Goal: Task Accomplishment & Management: Use online tool/utility

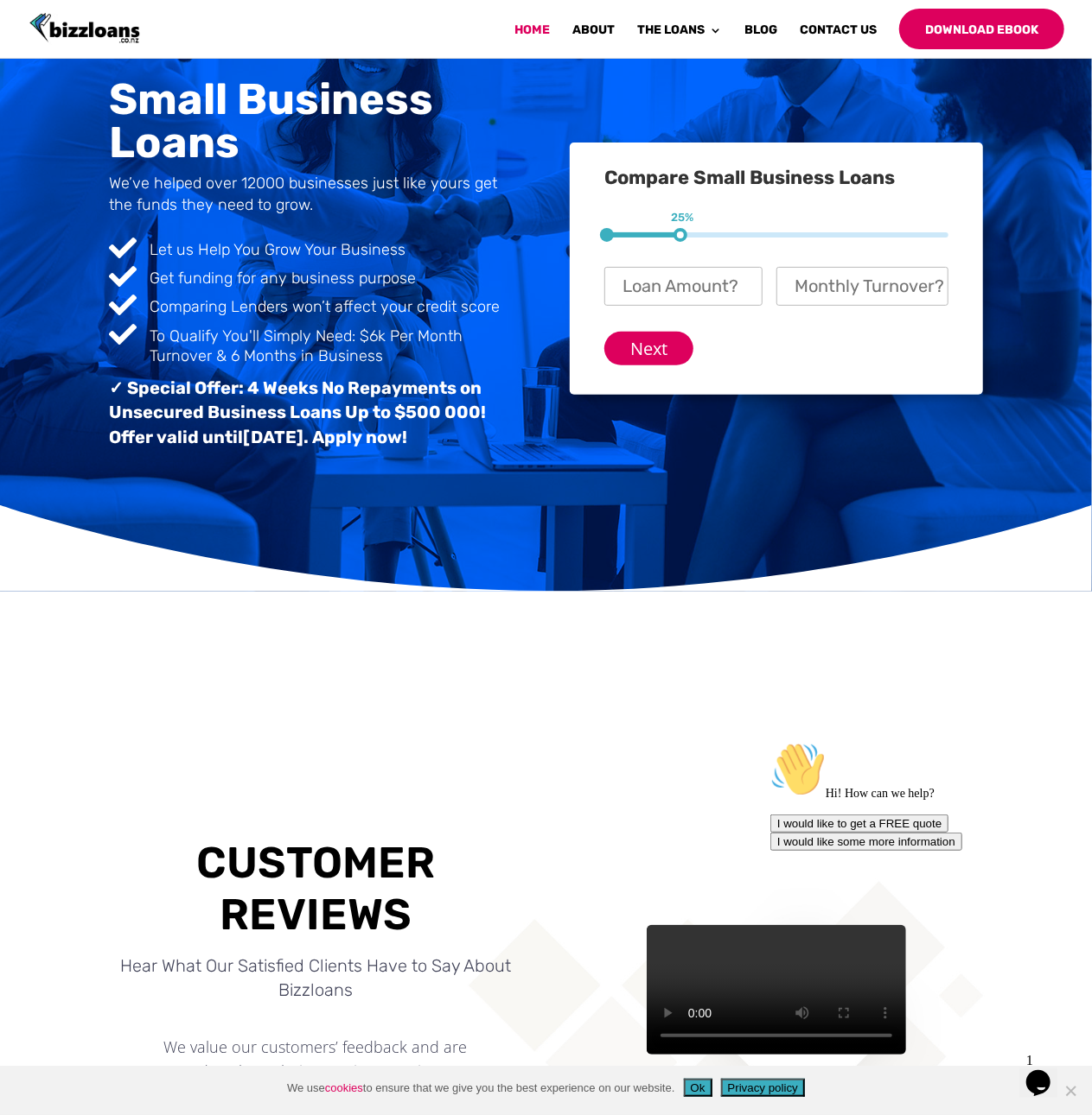
scroll to position [9, 0]
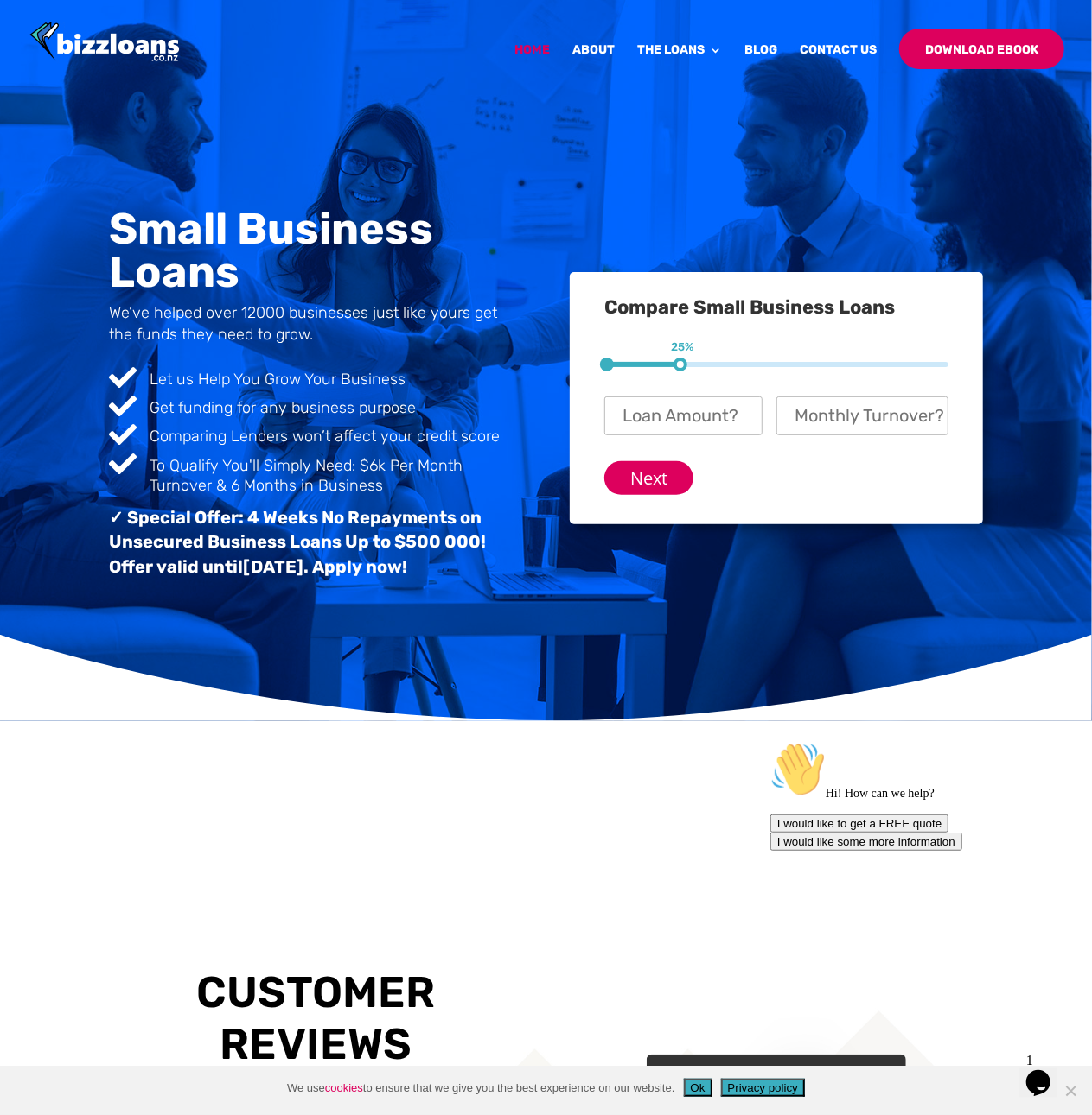
click at [597, 51] on link "About" at bounding box center [592, 64] width 42 height 40
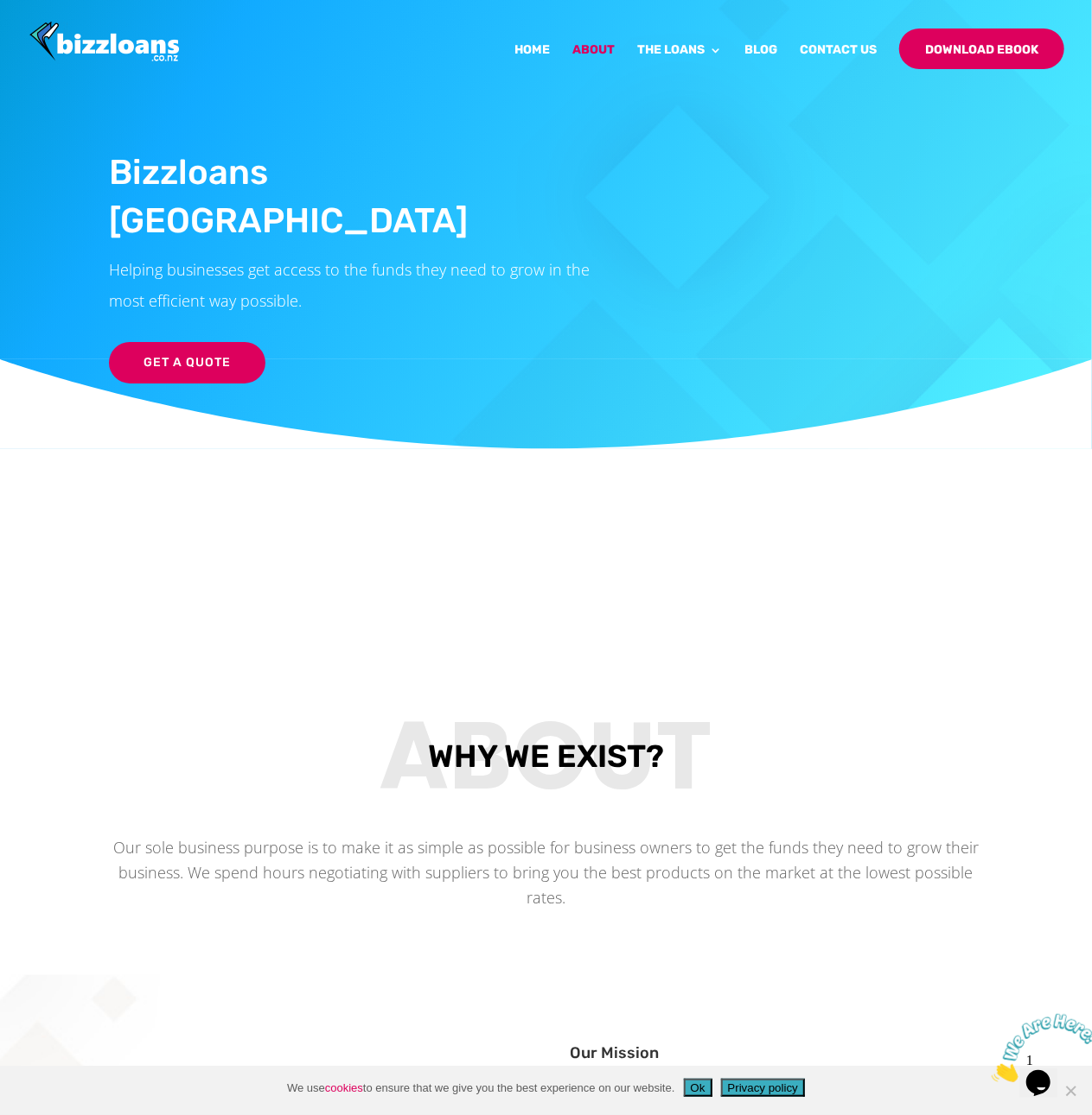
click at [724, 168] on link "Line of Credit" at bounding box center [749, 167] width 190 height 25
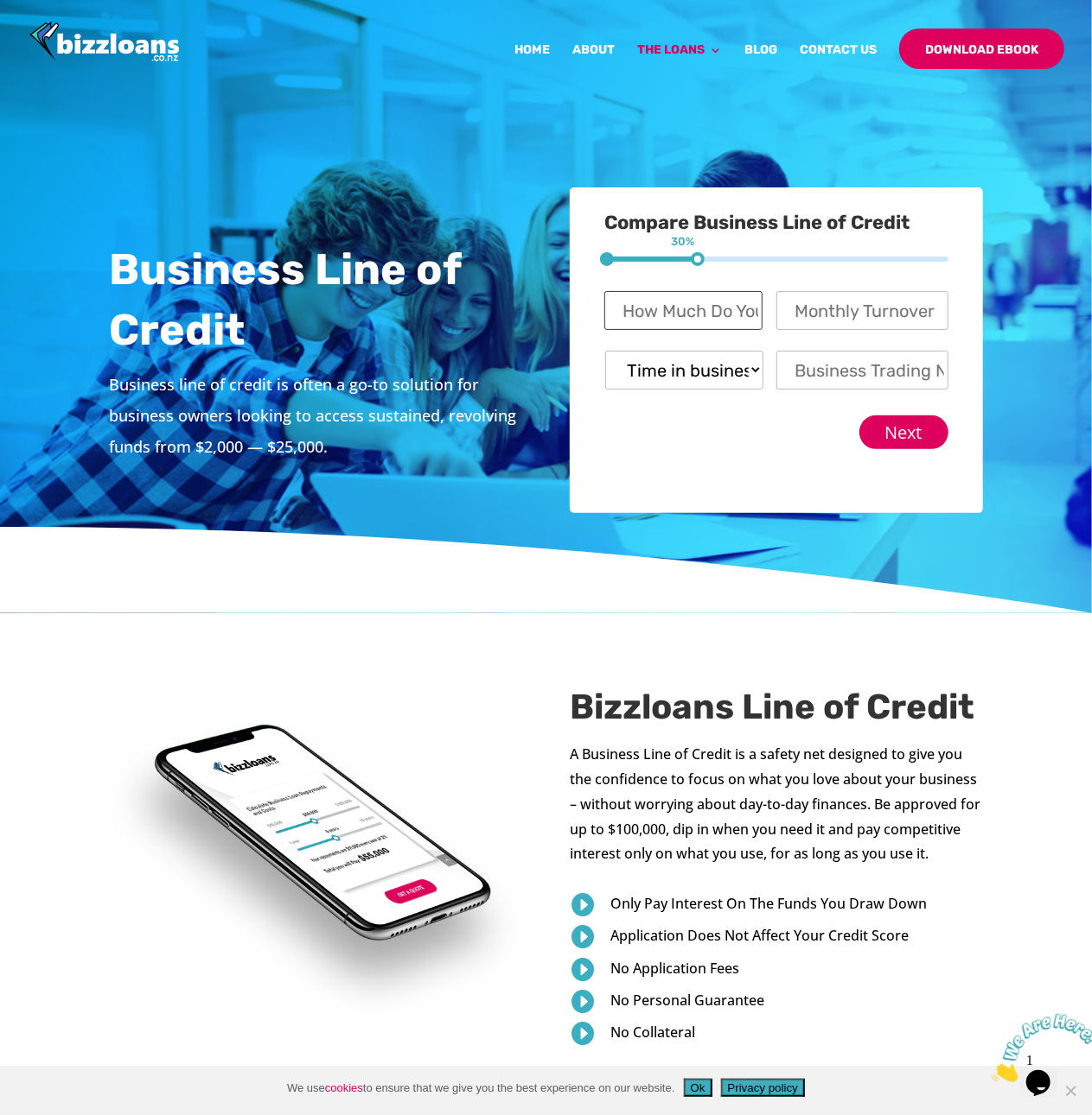
click at [741, 313] on input "How Much Do You Want to Apply For? *" at bounding box center [683, 311] width 158 height 39
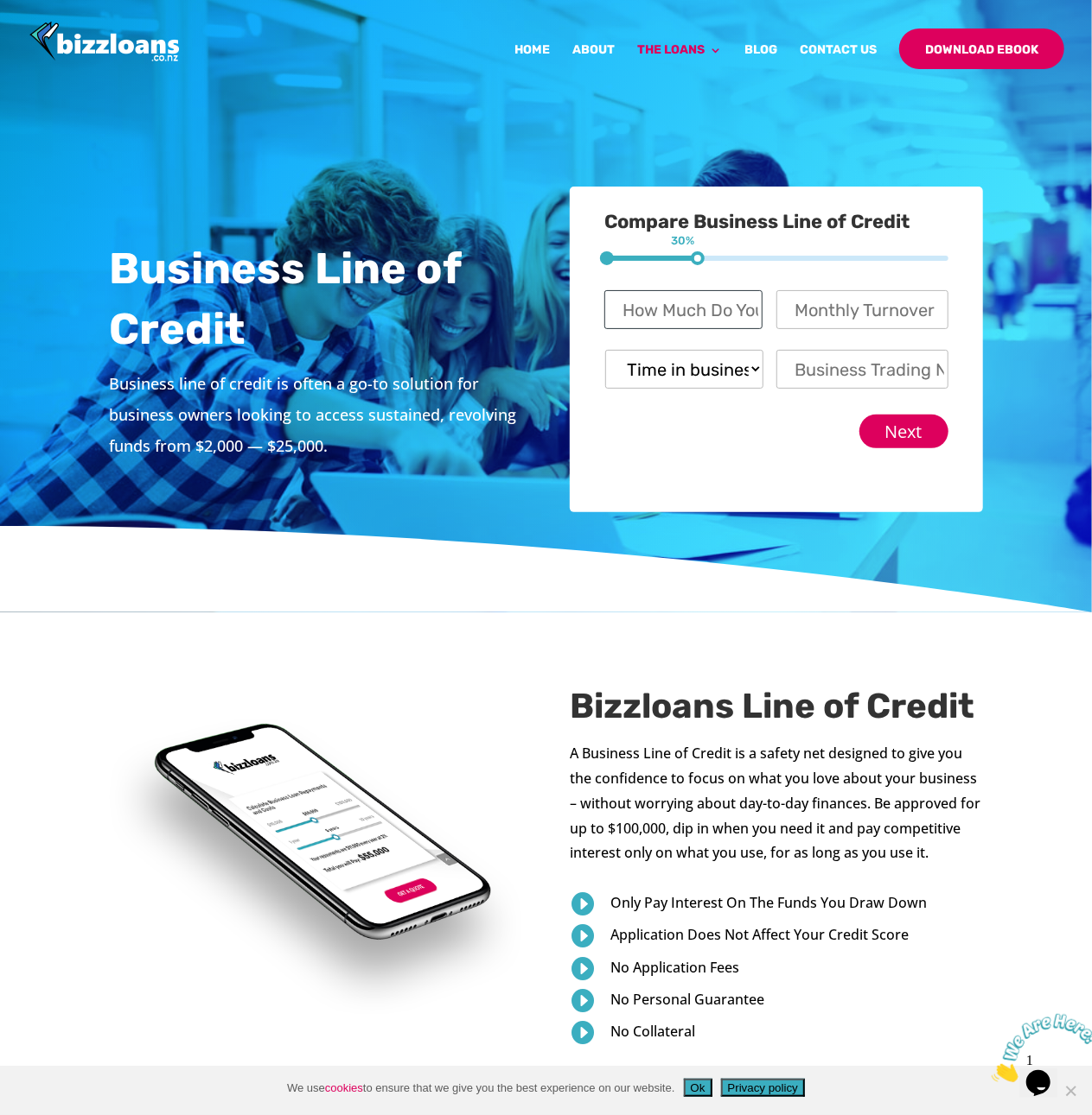
click at [707, 305] on input "How Much Do You Want to Apply For? *" at bounding box center [683, 310] width 158 height 39
click at [707, 369] on select "Time in business? Startup Less than 6 Months More than 6 Months Over 12 months" at bounding box center [684, 369] width 158 height 39
select select "Over 12 months"
click at [605, 350] on select "Time in business? Startup Less than 6 Months More than 6 Months Over 12 months" at bounding box center [684, 369] width 158 height 39
click at [718, 309] on input "How Much Do You Want to Apply For? *" at bounding box center [683, 310] width 158 height 39
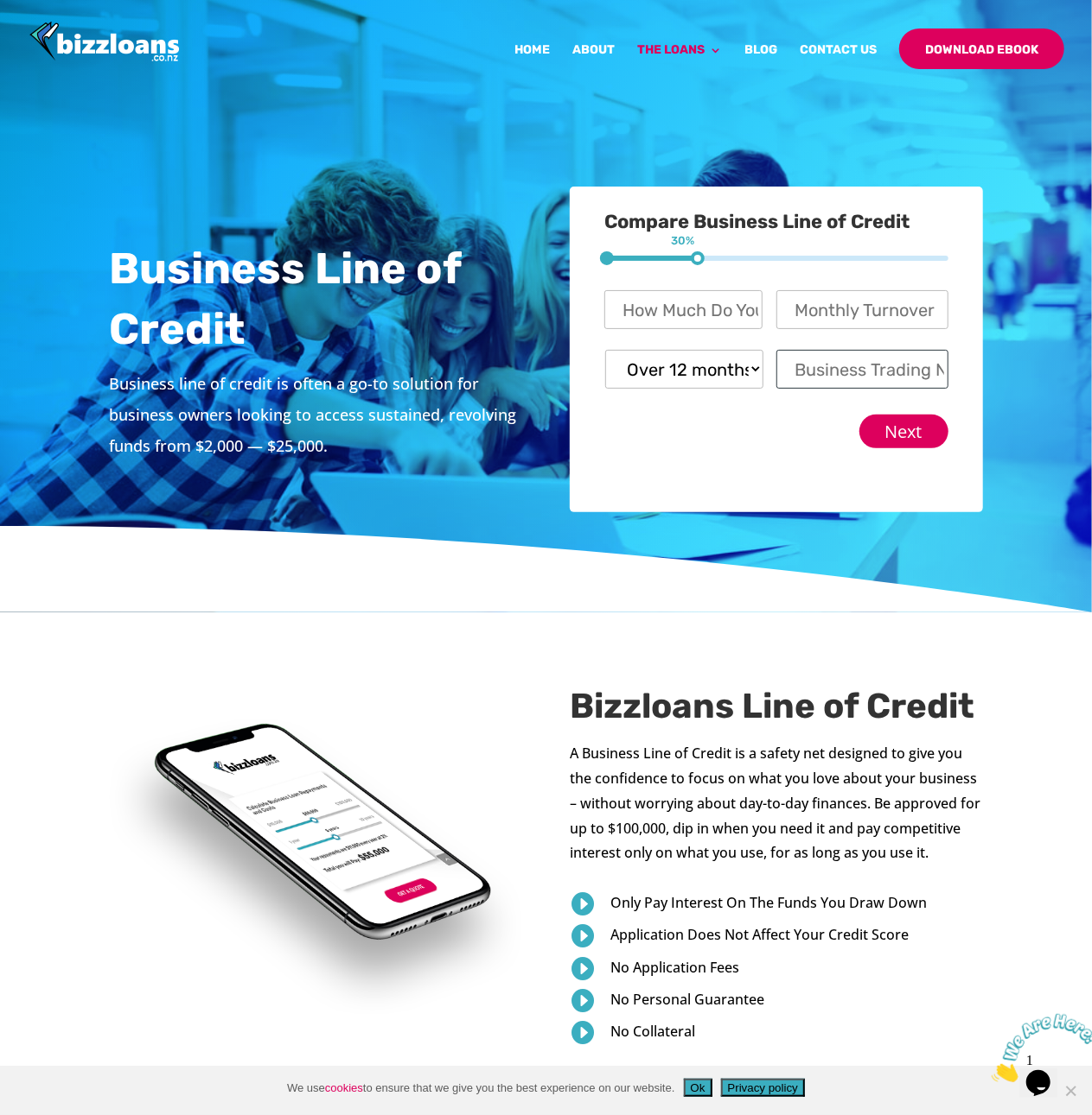
click at [894, 355] on input "Business Trading Name *" at bounding box center [862, 369] width 172 height 39
drag, startPoint x: 696, startPoint y: 257, endPoint x: 808, endPoint y: 267, distance: 112.4
click at [808, 267] on form "1 30% 2 70% How Much Do You Want to Apply For? * This field is hidden when view…" at bounding box center [776, 352] width 343 height 193
click at [708, 293] on input "How Much Do You Want to Apply For? *" at bounding box center [683, 310] width 158 height 39
click at [545, 56] on link "Home" at bounding box center [532, 64] width 36 height 40
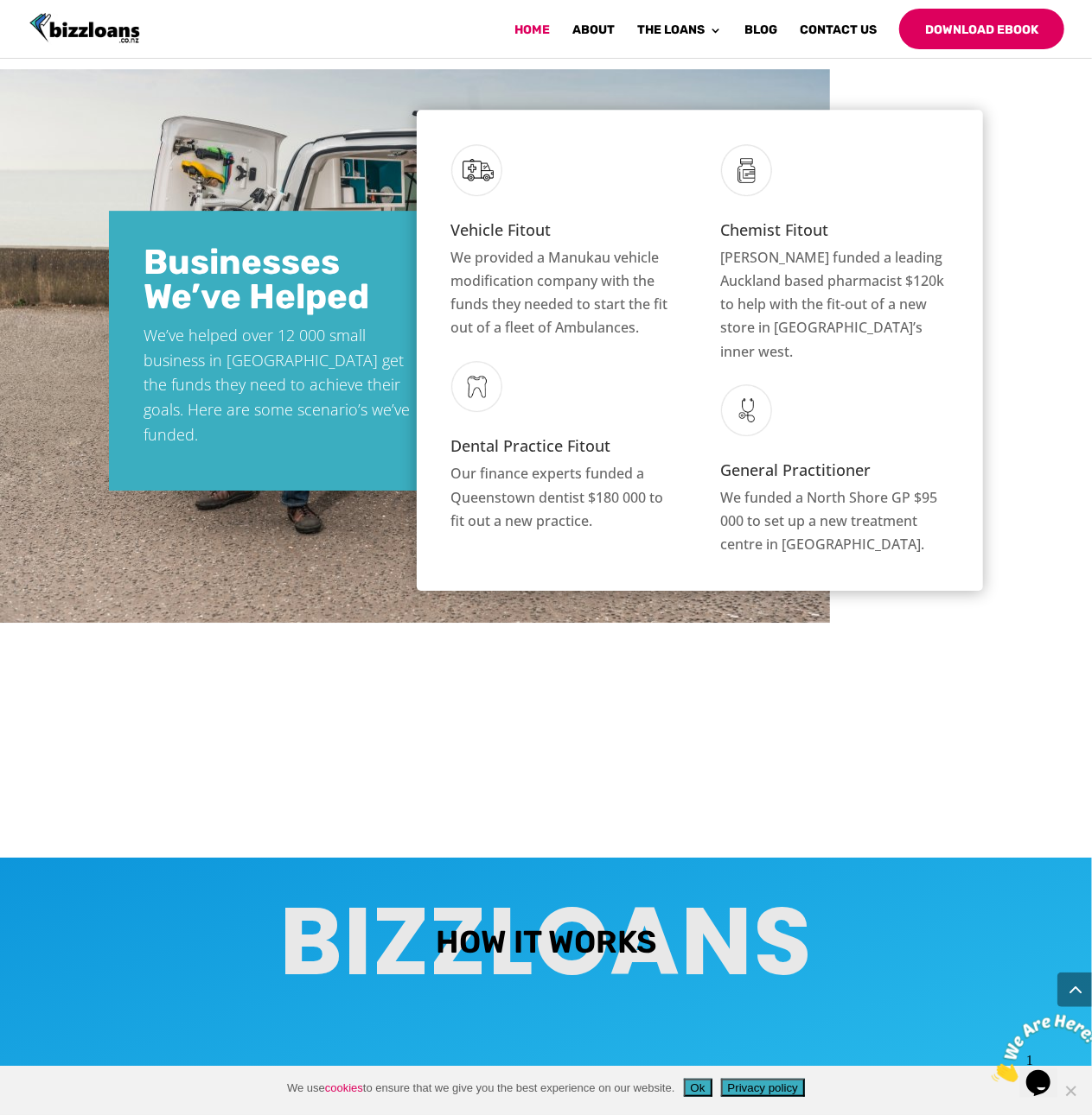
scroll to position [2569, 0]
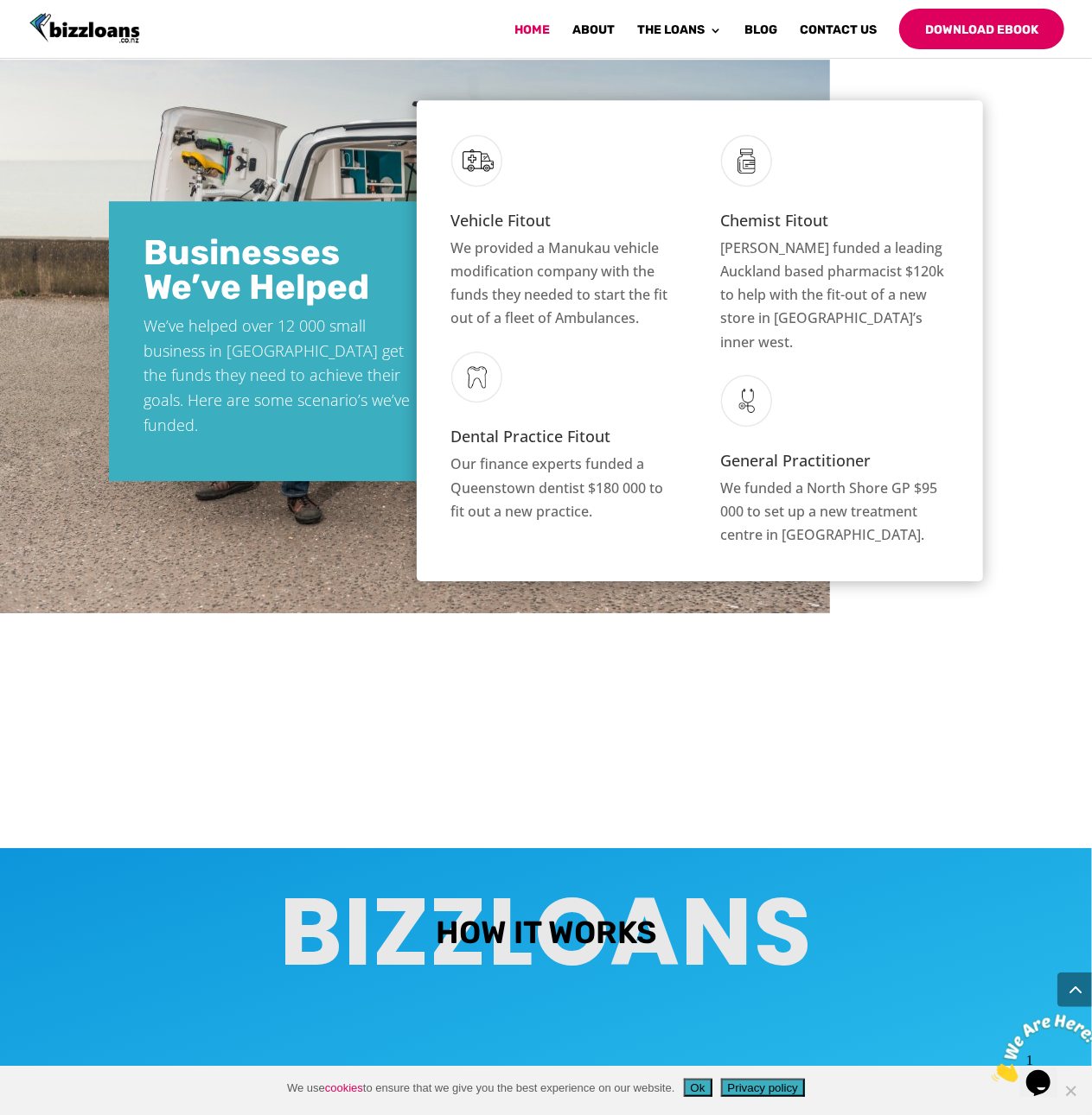
click at [956, 168] on div "Small Business Loans We’ve helped over 12000 businesses just like yours get the…" at bounding box center [546, 866] width 1092 height 6871
click at [734, 177] on link "Business Loan Calculator" at bounding box center [749, 181] width 190 height 25
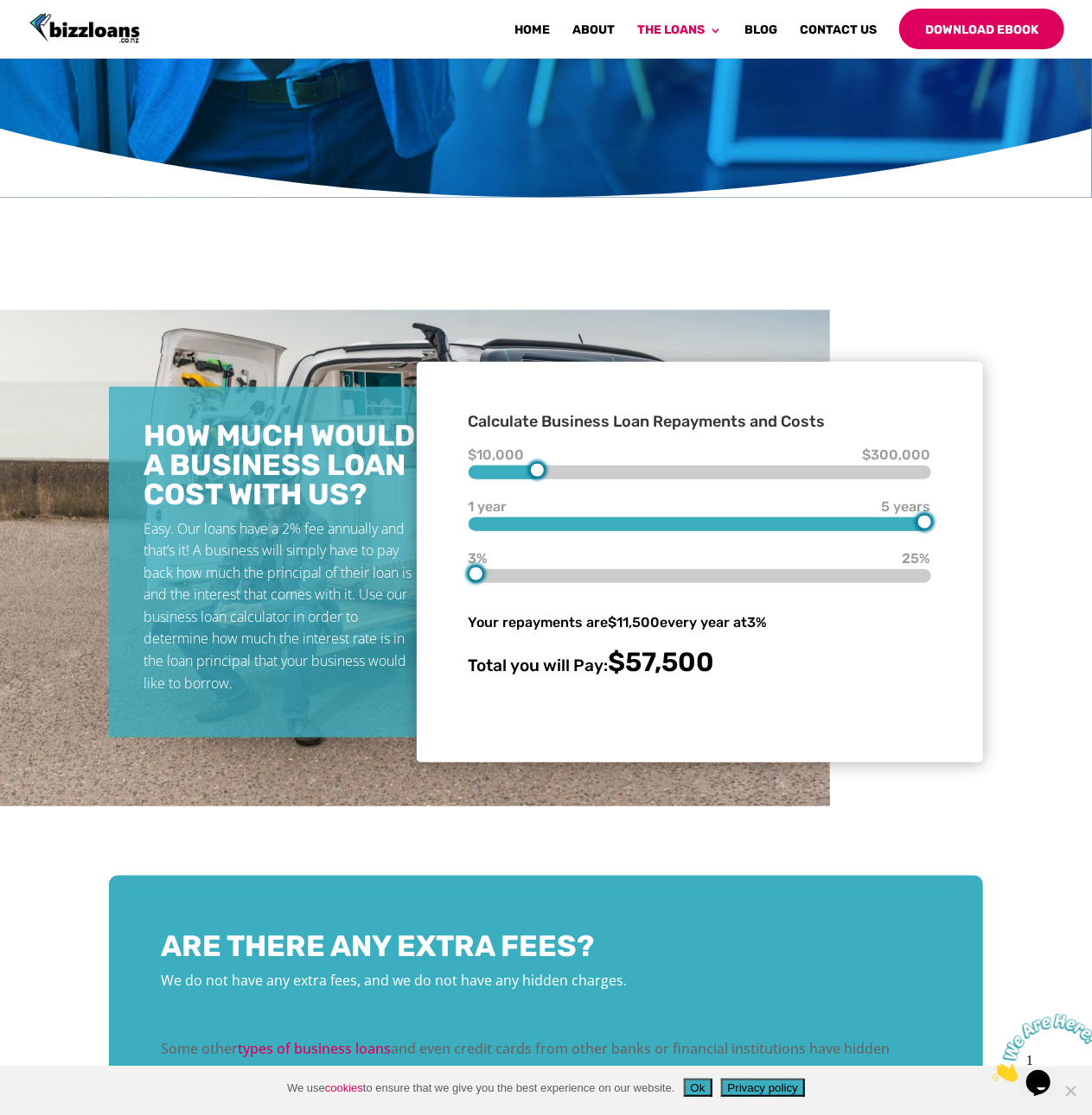
scroll to position [616, 0]
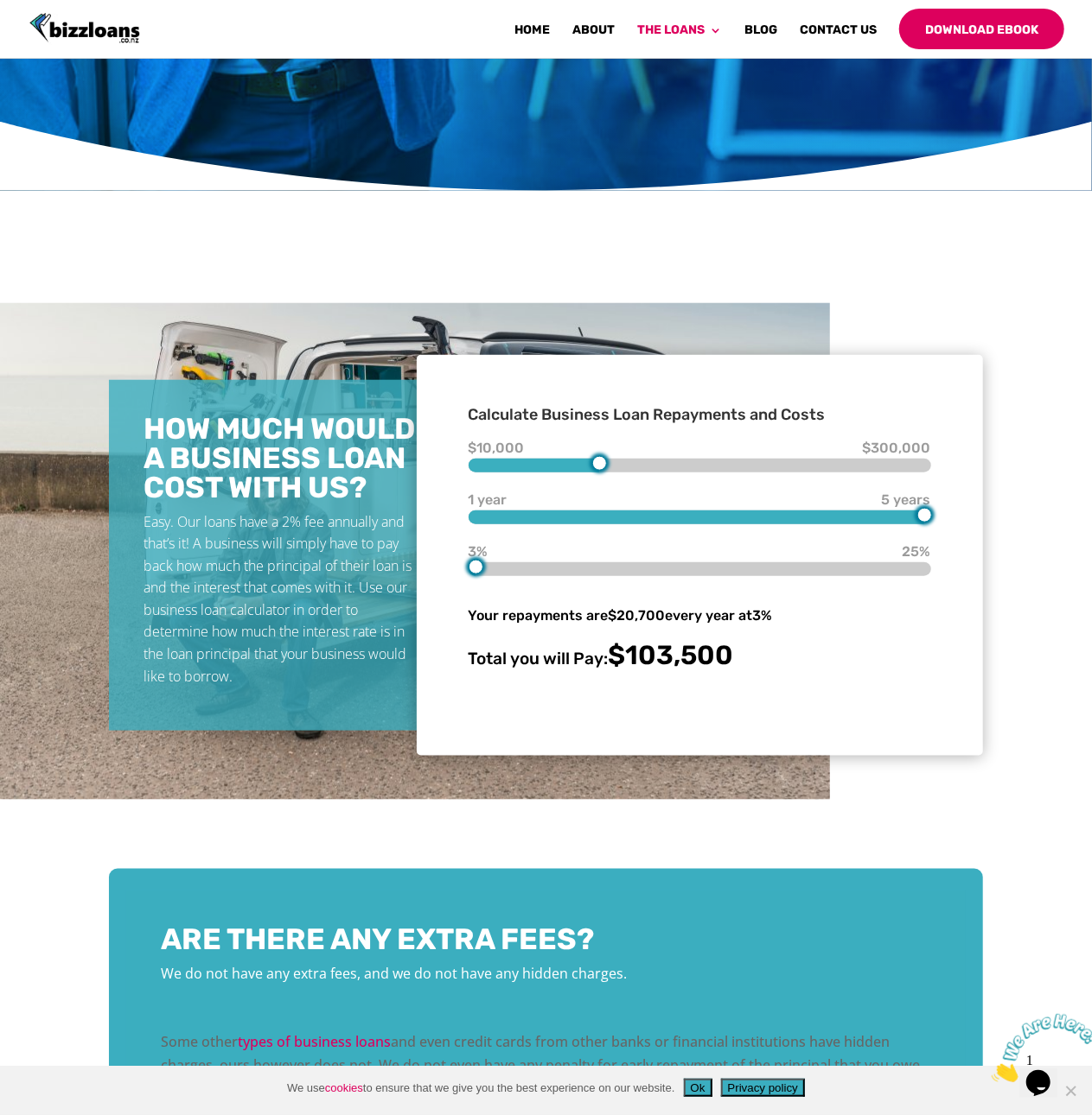
click at [604, 468] on div at bounding box center [600, 464] width 15 height 15
type input "140000"
click at [673, 476] on div "$10,000 $140,000 $300,000 1 year 5 years 5 years 3% 3% 25% Your repayments are …" at bounding box center [700, 559] width 462 height 223
type input "1"
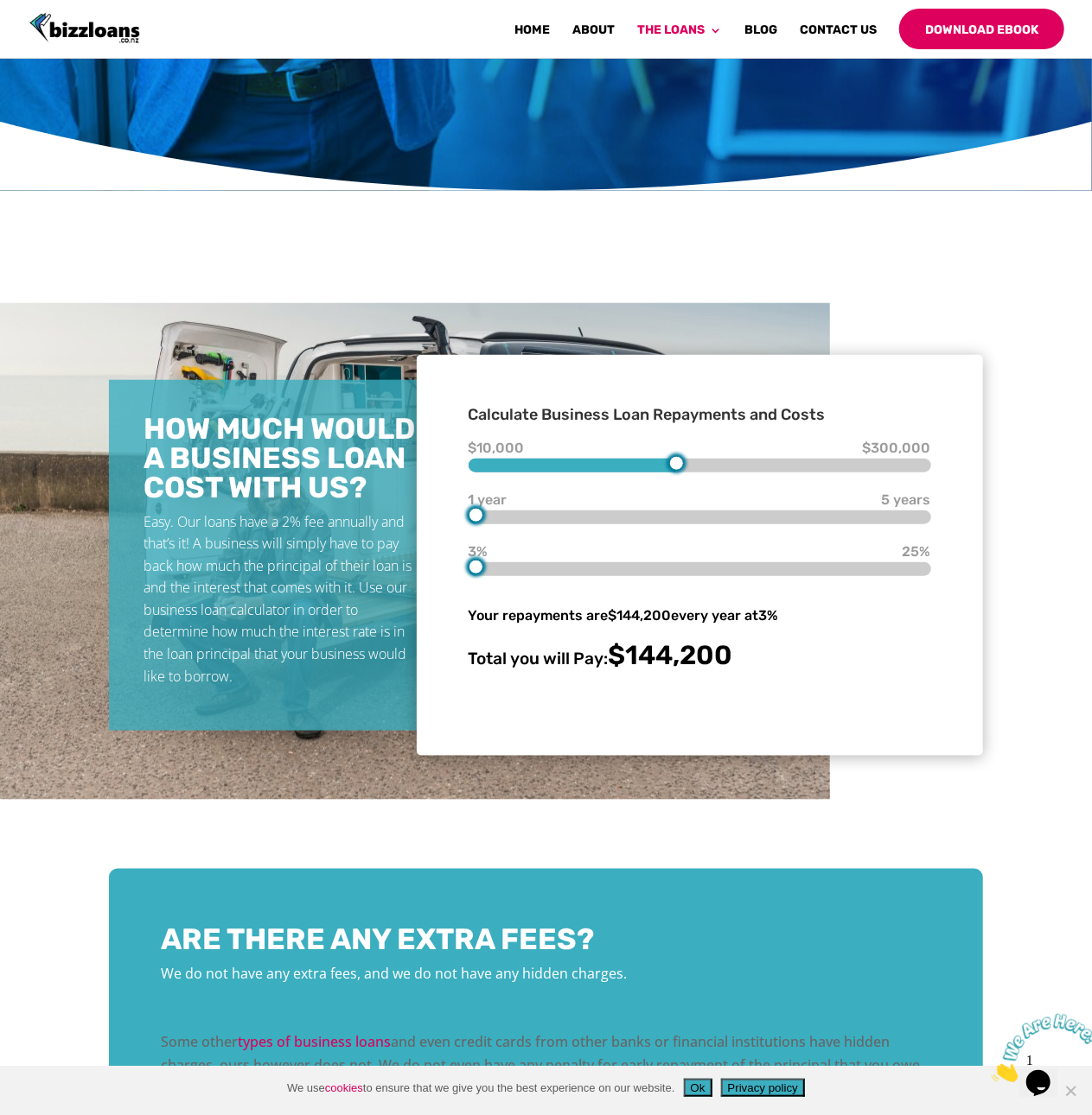
click at [495, 521] on div at bounding box center [700, 517] width 462 height 14
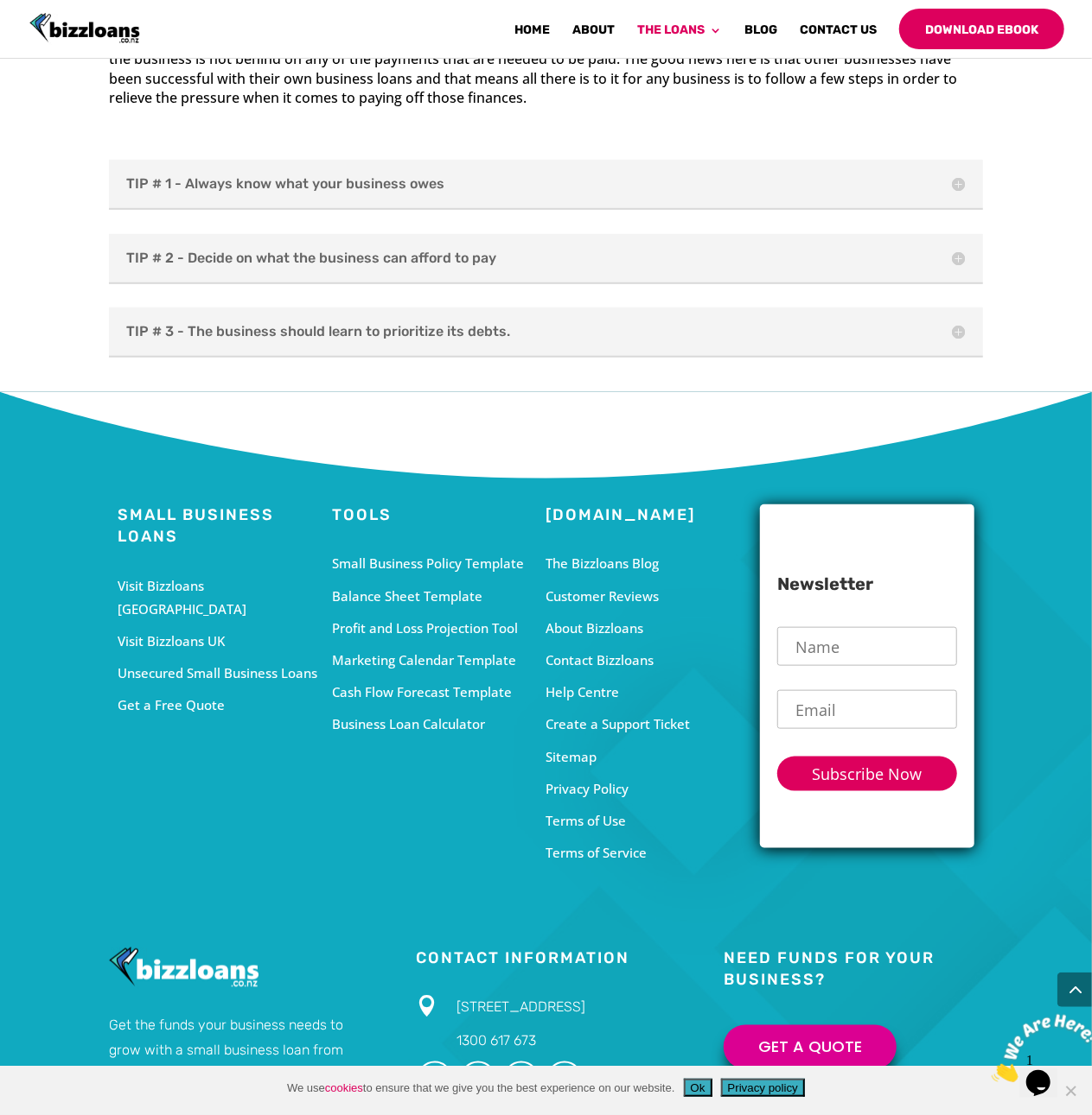
scroll to position [3801, 0]
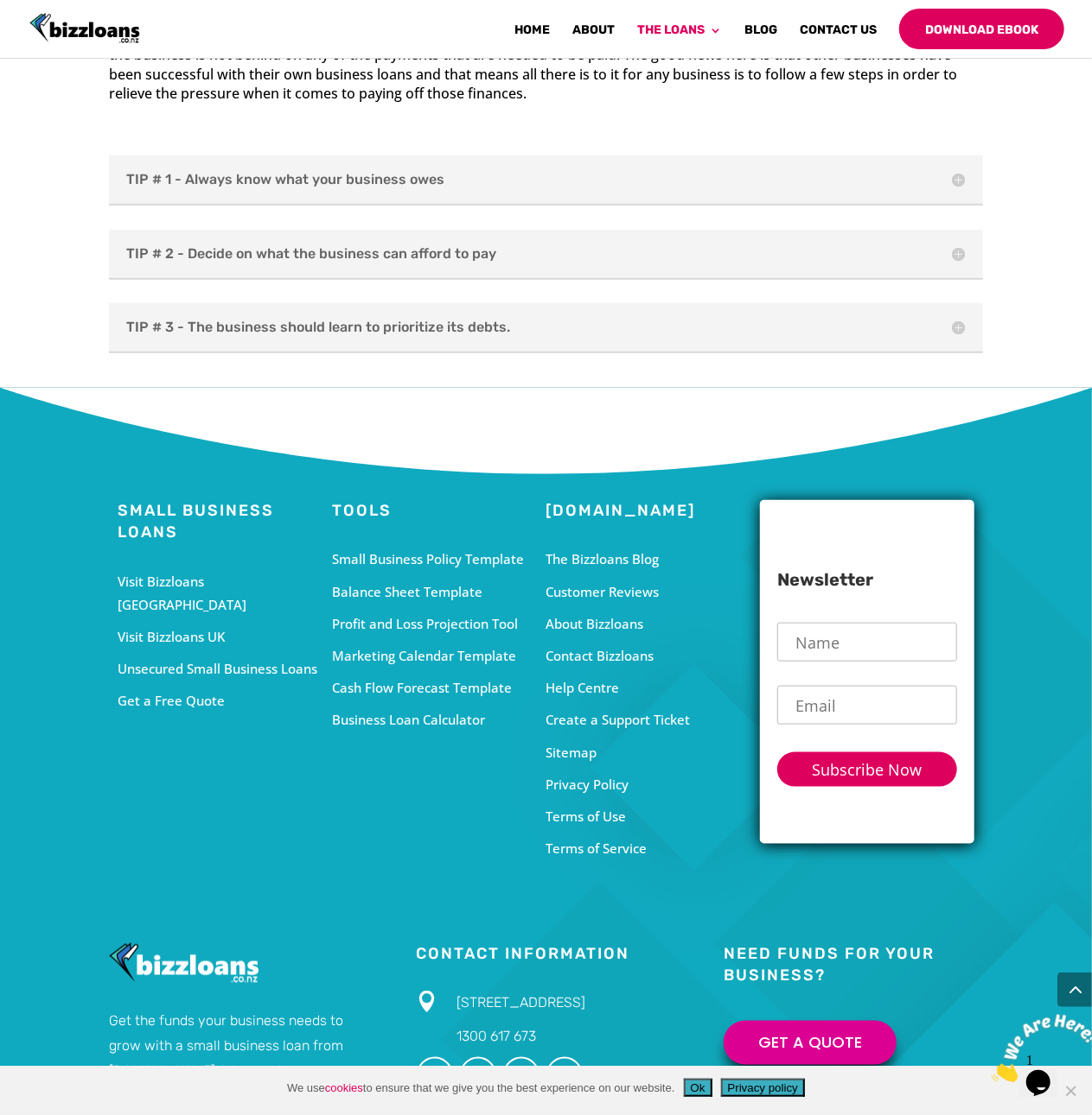
click at [457, 700] on div "Cash Flow Forecast Template" at bounding box center [439, 688] width 214 height 23
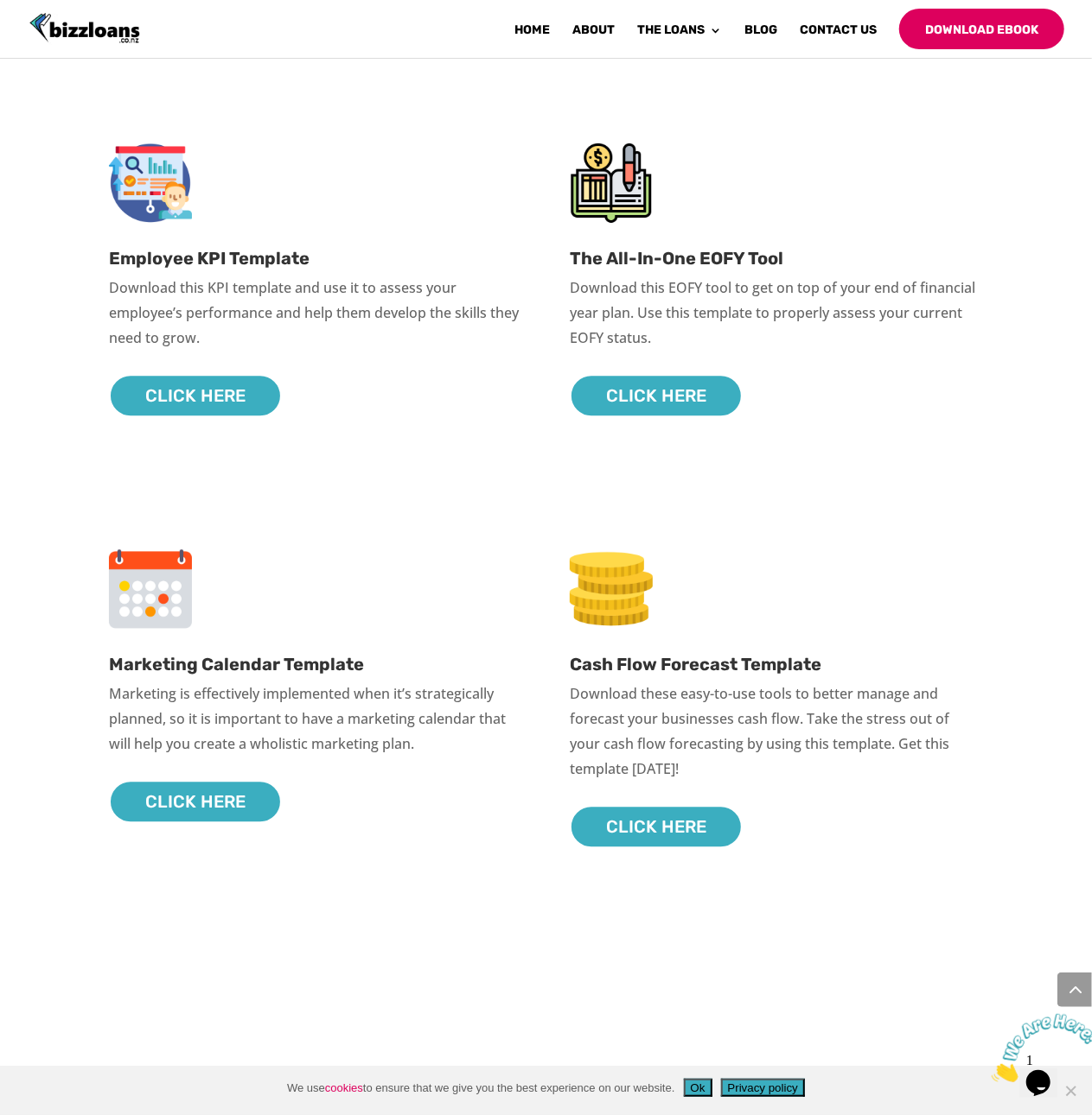
scroll to position [1846, 0]
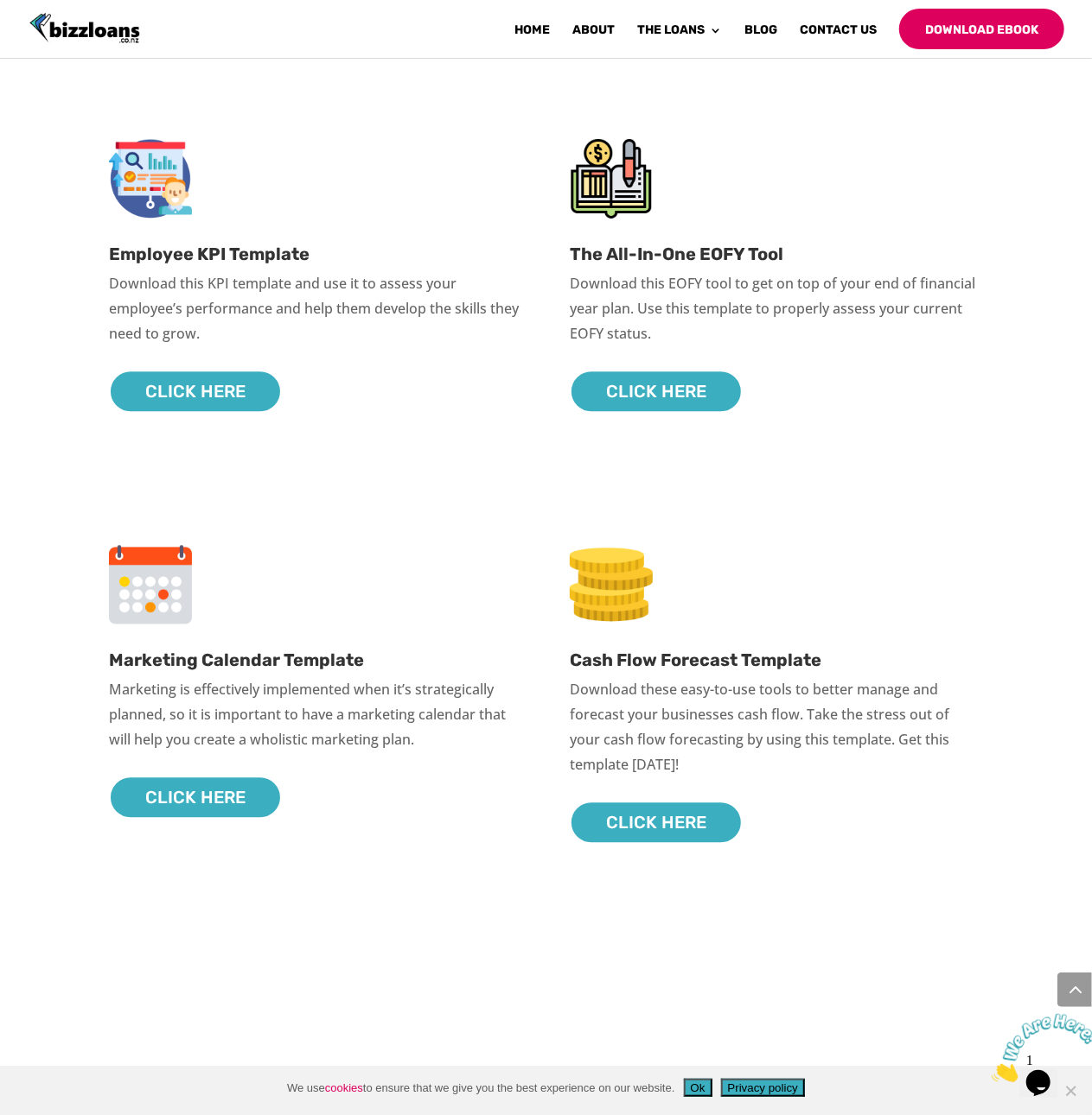
click at [683, 818] on link "Click Here" at bounding box center [656, 822] width 173 height 43
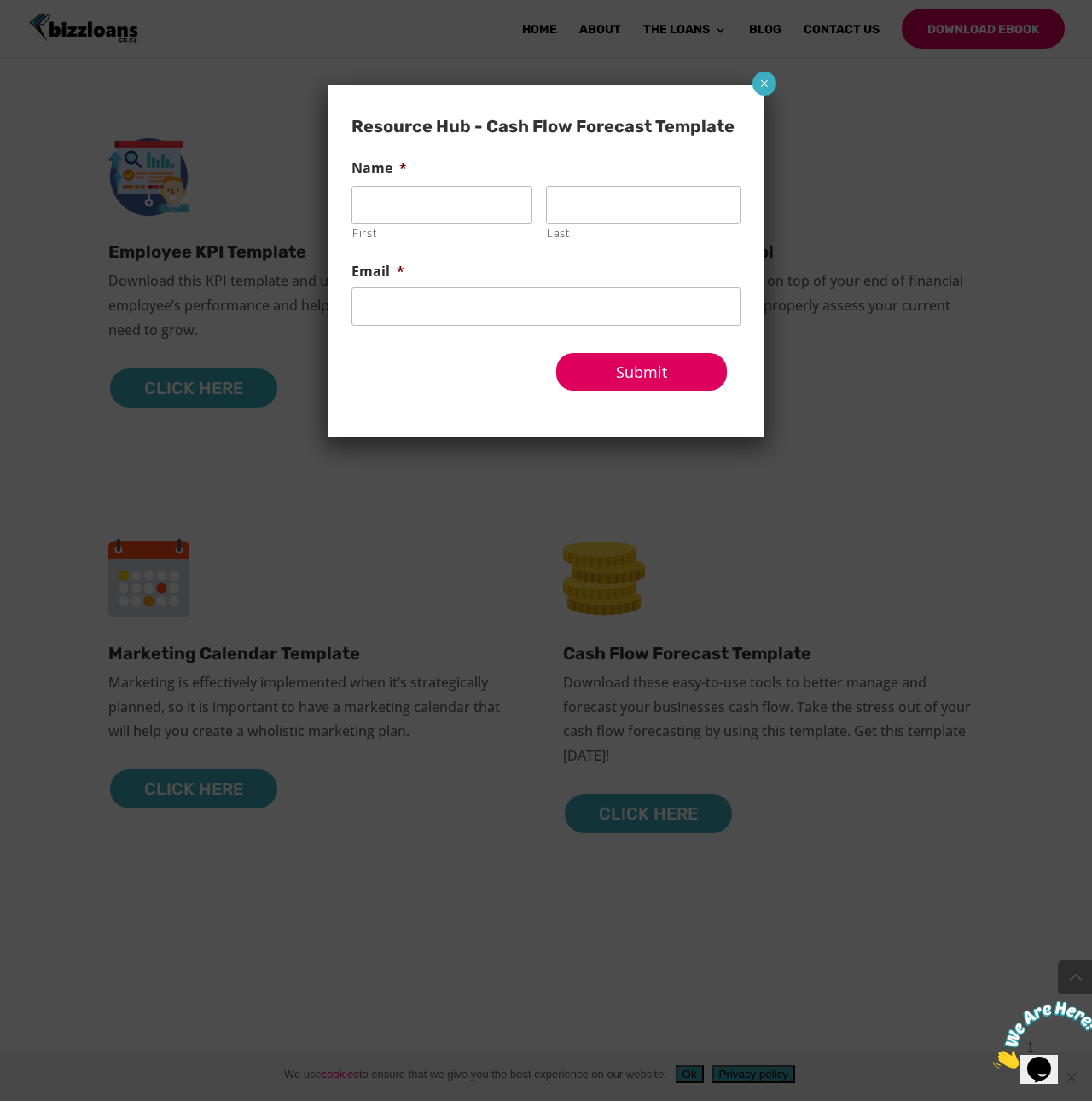
click at [753, 84] on button "×" at bounding box center [765, 84] width 24 height 24
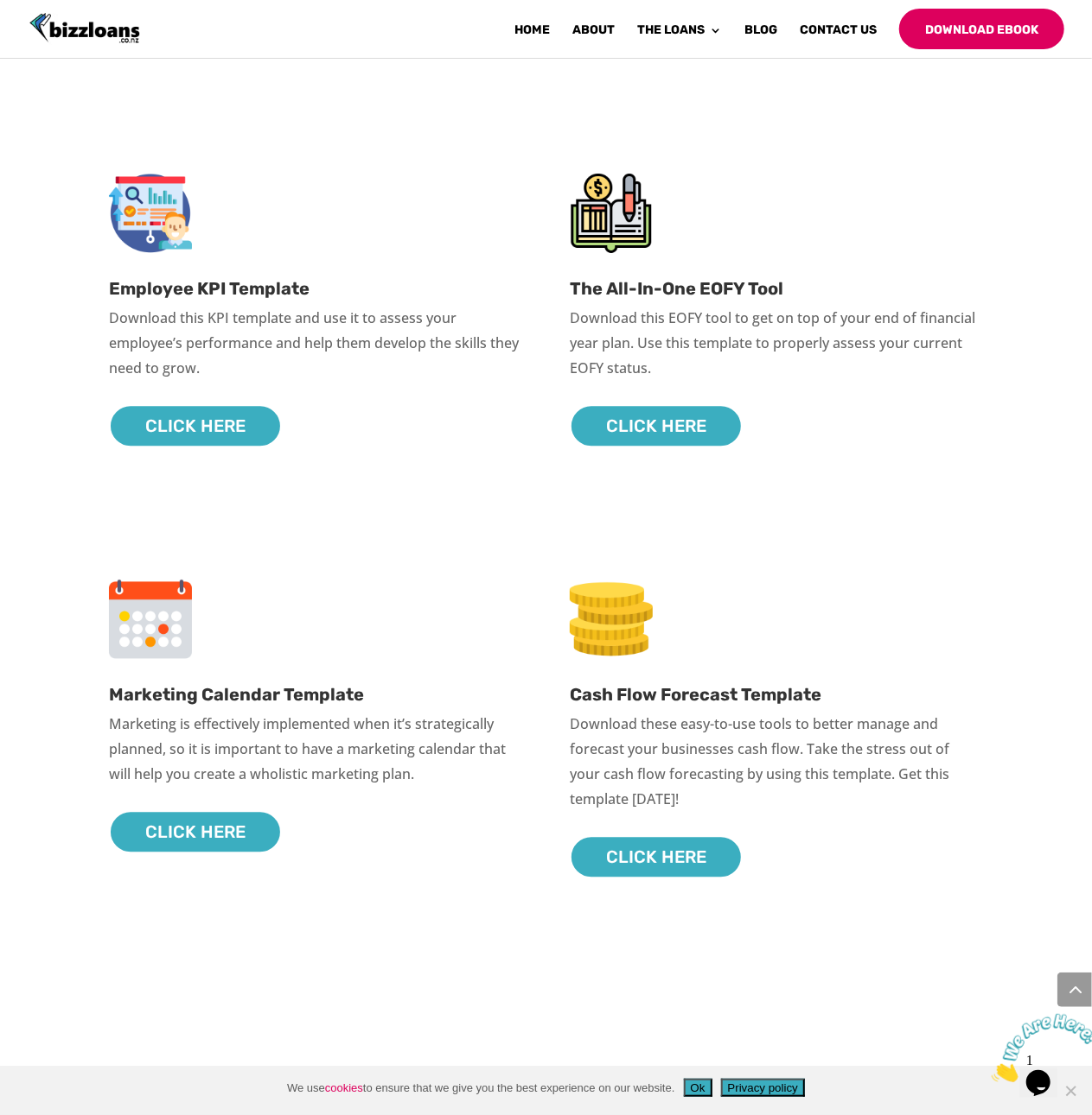
scroll to position [1812, 0]
